Goal: Navigation & Orientation: Find specific page/section

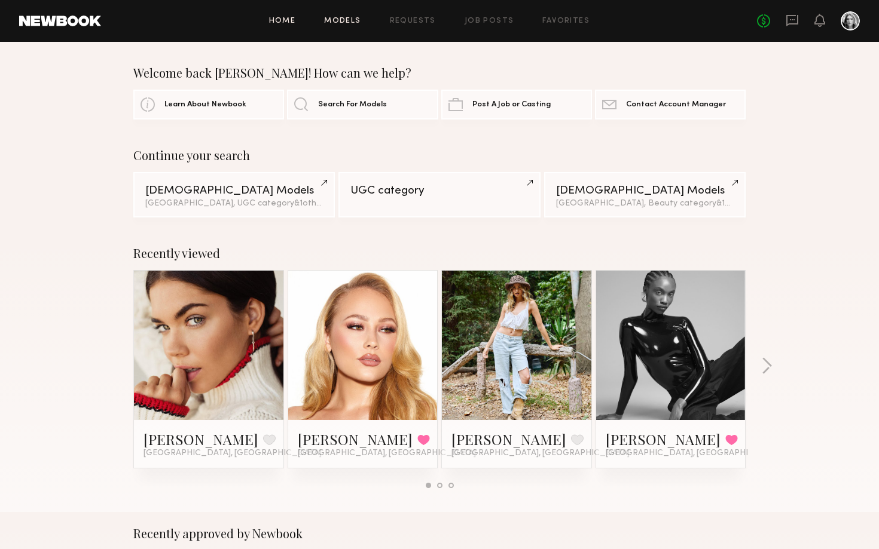
click at [349, 21] on link "Models" at bounding box center [342, 21] width 36 height 8
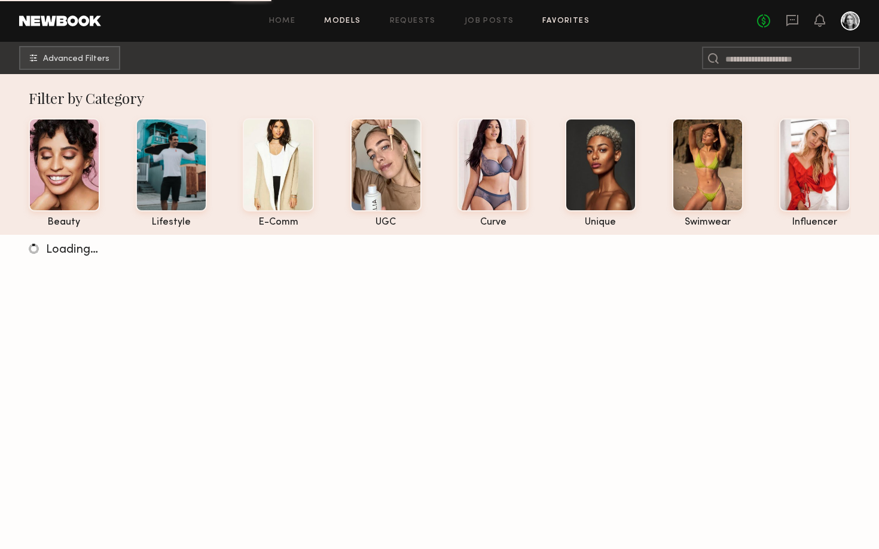
click at [567, 23] on link "Favorites" at bounding box center [565, 21] width 47 height 8
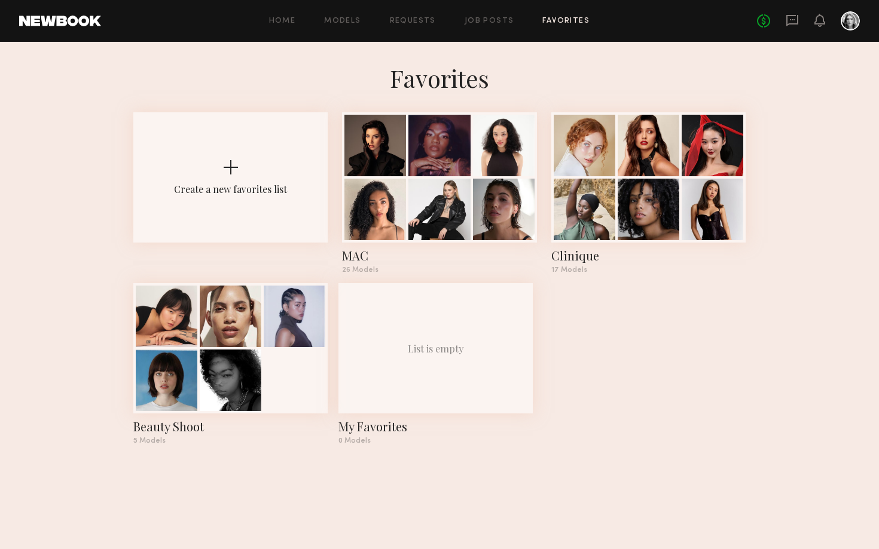
click at [779, 29] on div "No fees up to $5,000" at bounding box center [808, 20] width 103 height 19
click at [779, 23] on icon at bounding box center [792, 20] width 12 height 11
